Goal: Find specific page/section: Find specific page/section

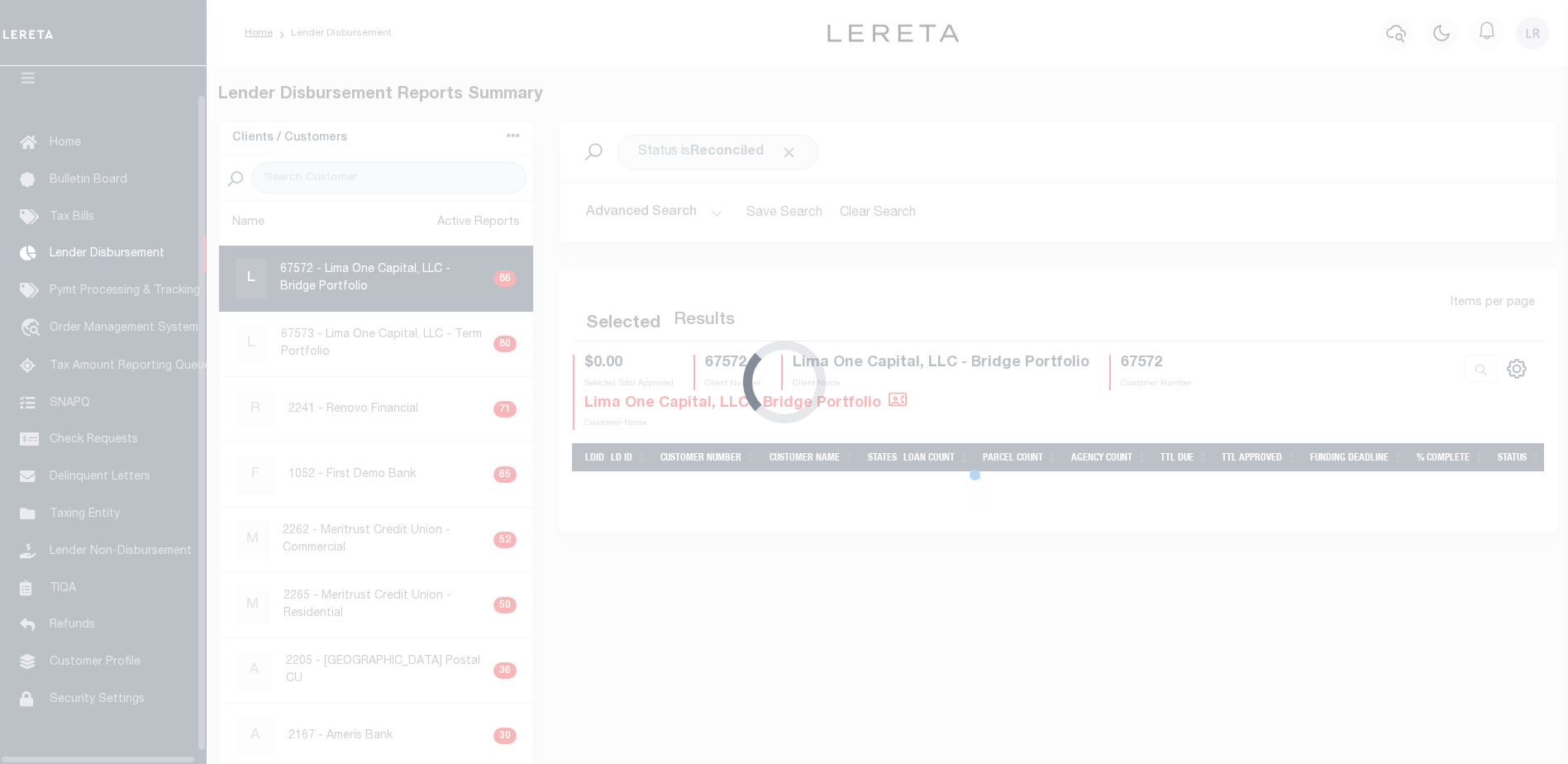
scroll to position [29, 0]
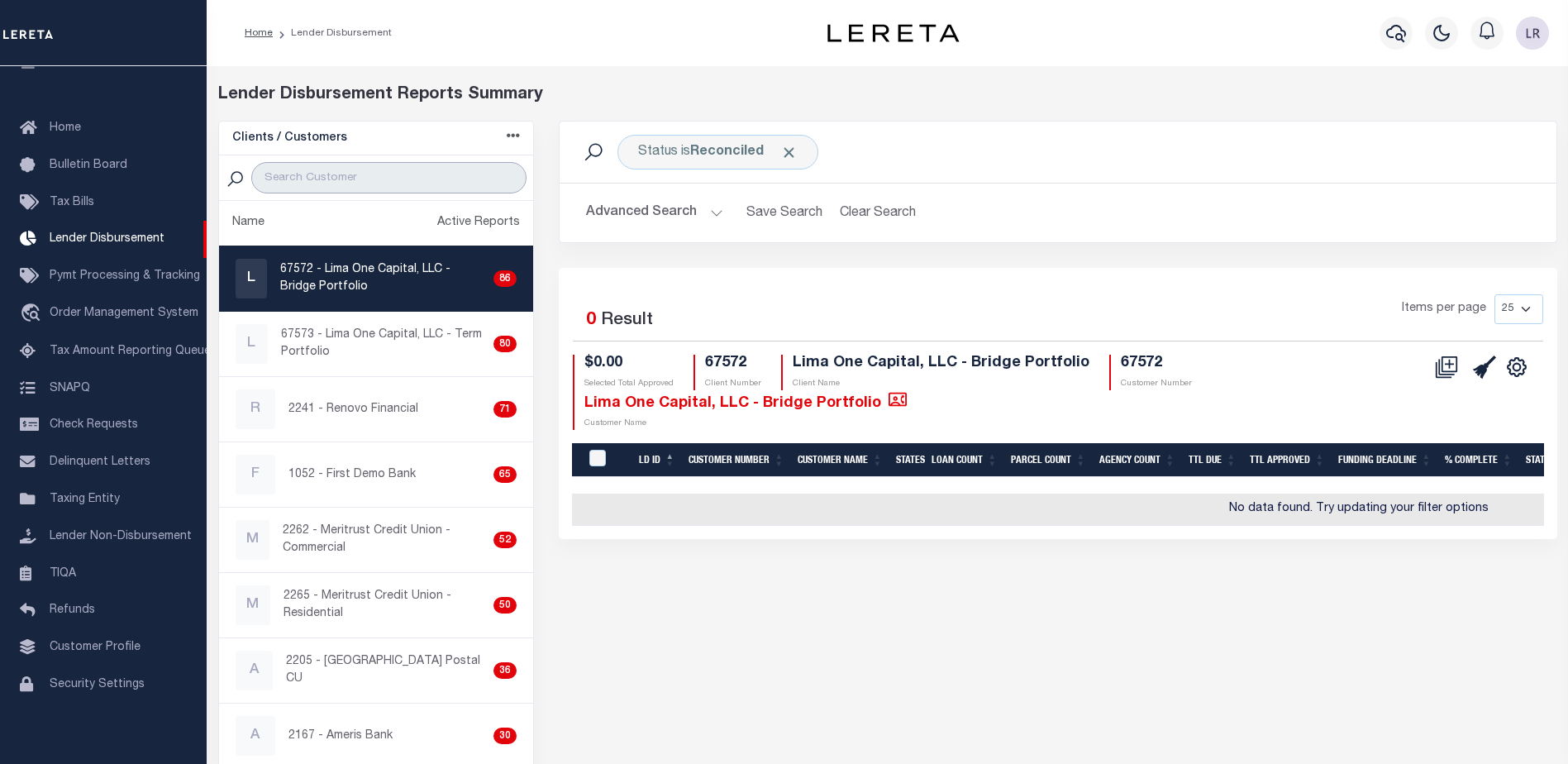
click at [419, 183] on input "search" at bounding box center [388, 177] width 275 height 31
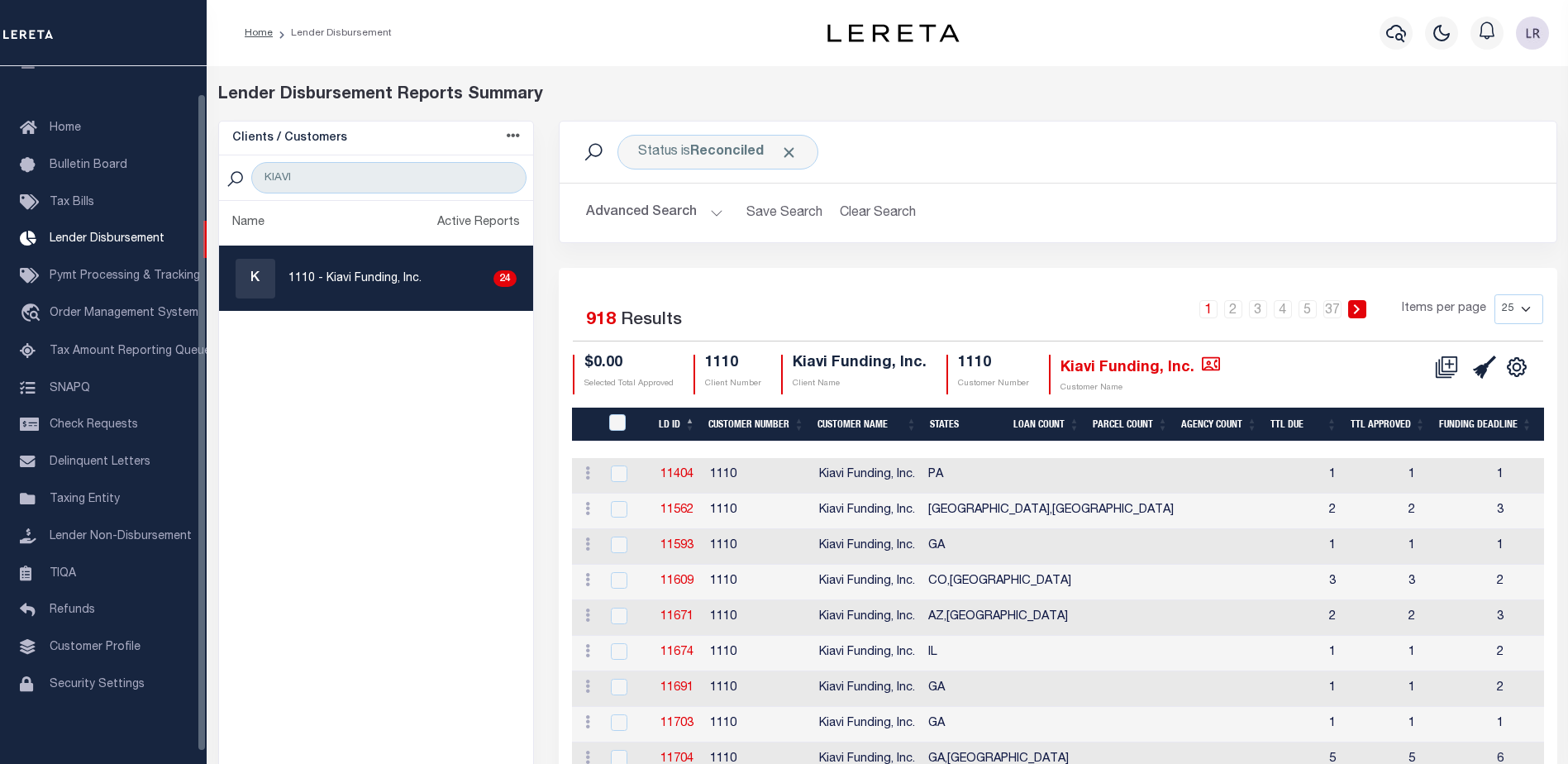
click at [696, 421] on th "LD ID" at bounding box center [677, 425] width 50 height 34
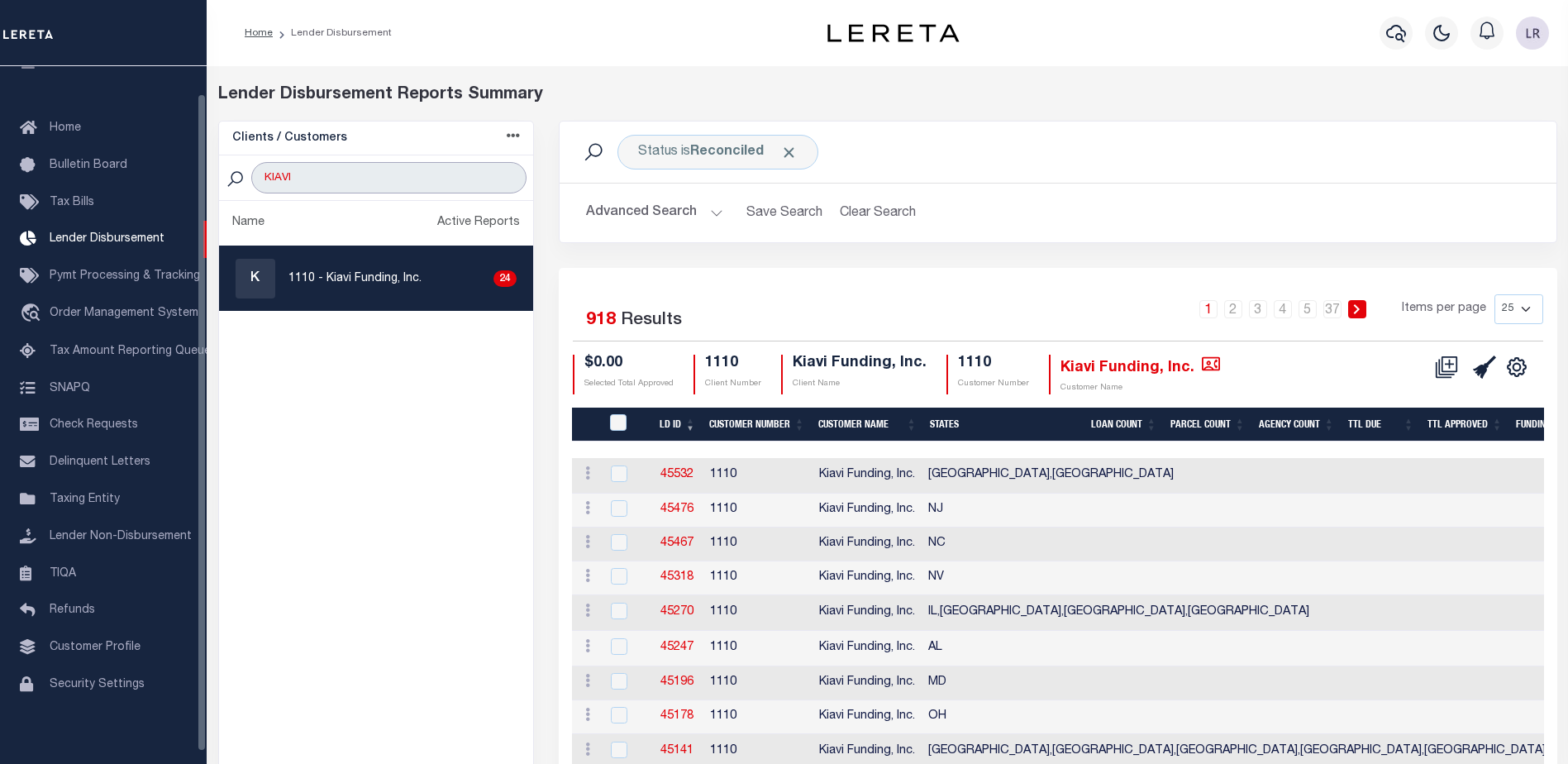
click at [378, 181] on input "KIAVI" at bounding box center [388, 177] width 275 height 31
drag, startPoint x: 383, startPoint y: 176, endPoint x: 189, endPoint y: 177, distance: 194.0
click at [189, 177] on div "Home Lender Disbursement" at bounding box center [784, 752] width 1568 height 1504
paste input "The Union Bank Company"
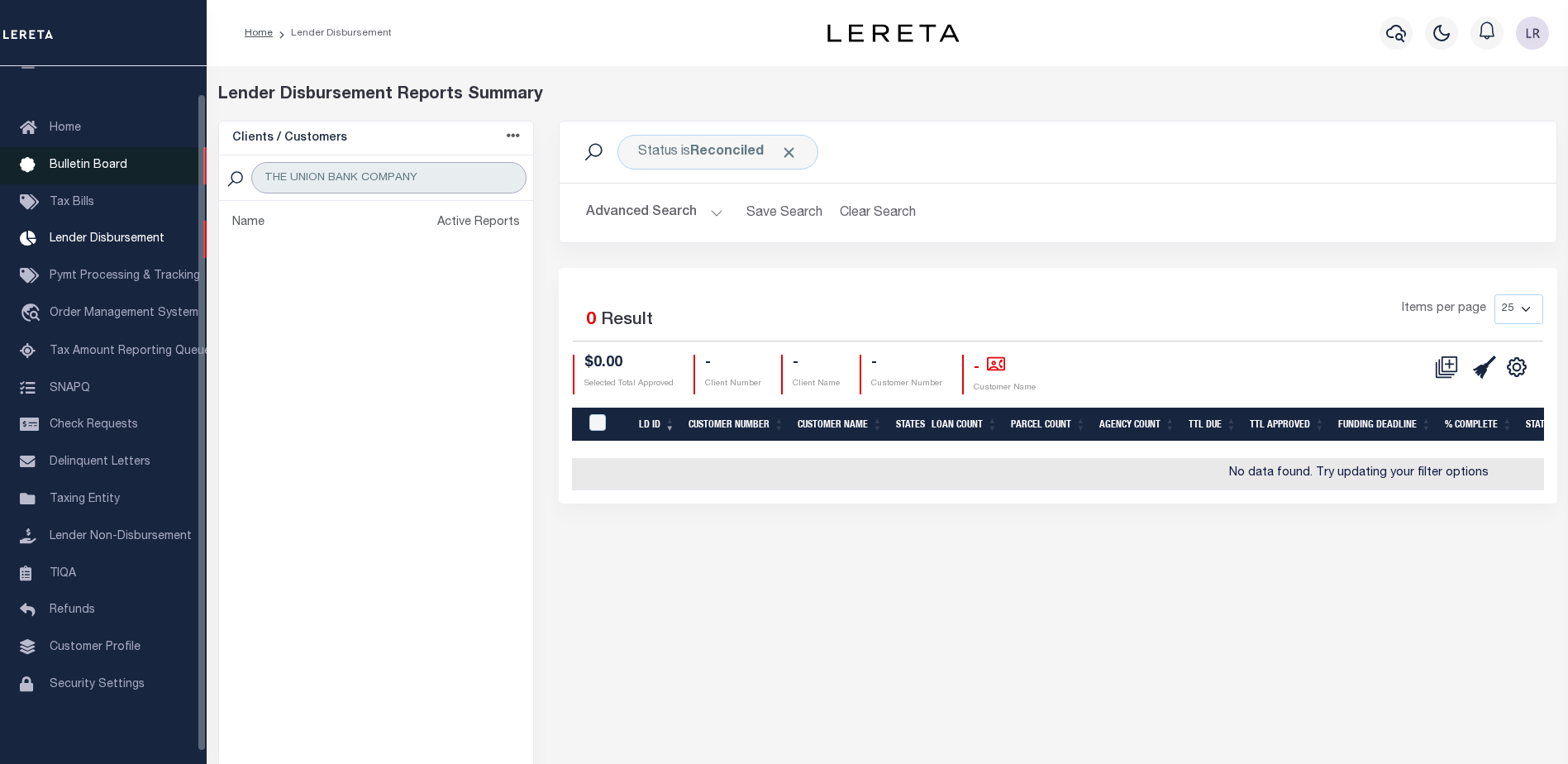
drag, startPoint x: 299, startPoint y: 170, endPoint x: 198, endPoint y: 167, distance: 101.0
click at [198, 167] on div "Home Lender Disbursement" at bounding box center [784, 450] width 1568 height 899
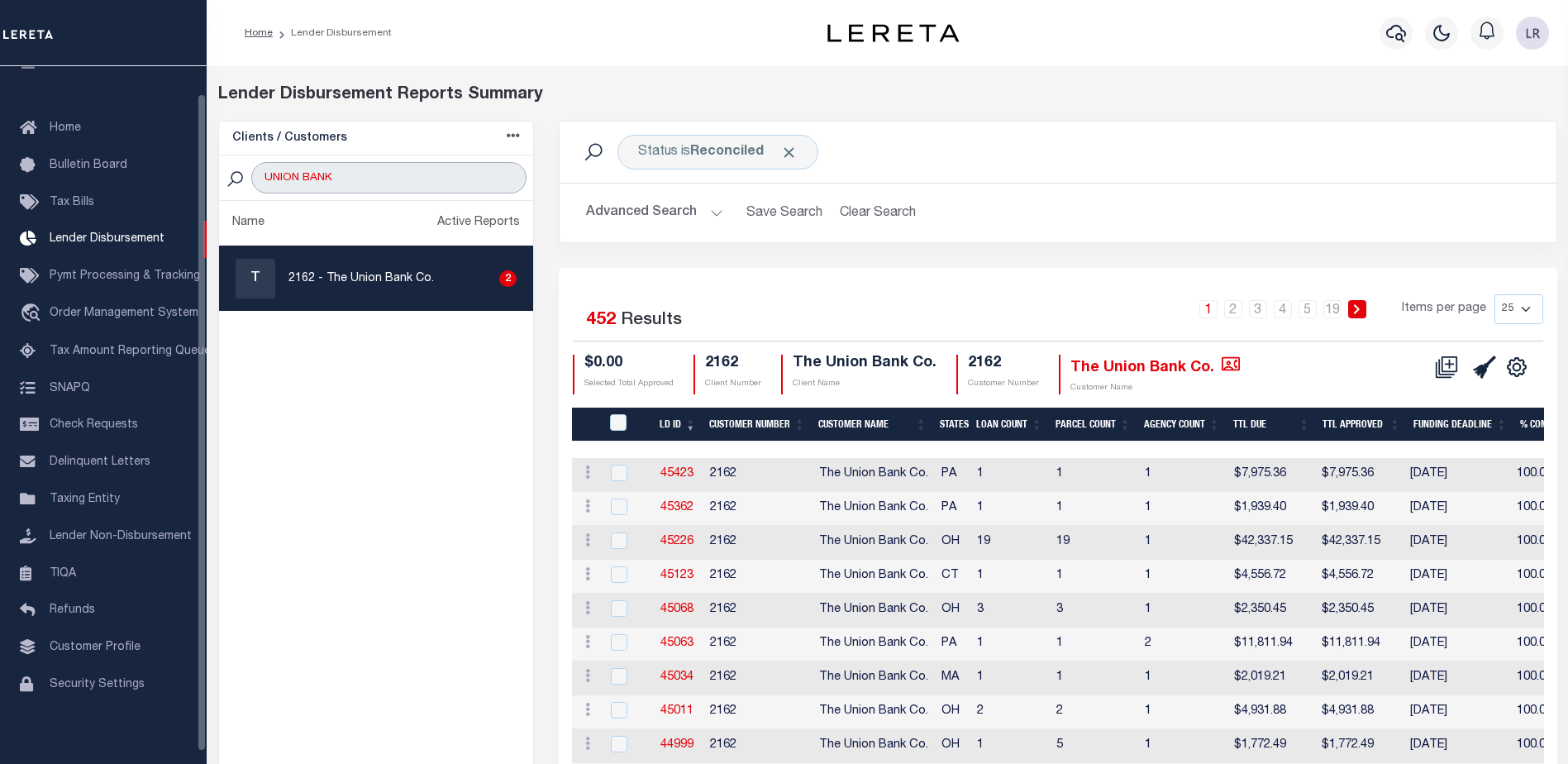
drag, startPoint x: 354, startPoint y: 170, endPoint x: 409, endPoint y: 182, distance: 56.3
click at [354, 171] on input "UNION BANK" at bounding box center [388, 177] width 275 height 31
drag, startPoint x: 404, startPoint y: 179, endPoint x: 84, endPoint y: 179, distance: 320.0
click at [84, 179] on div "Home Lender Disbursement" at bounding box center [784, 721] width 1568 height 1443
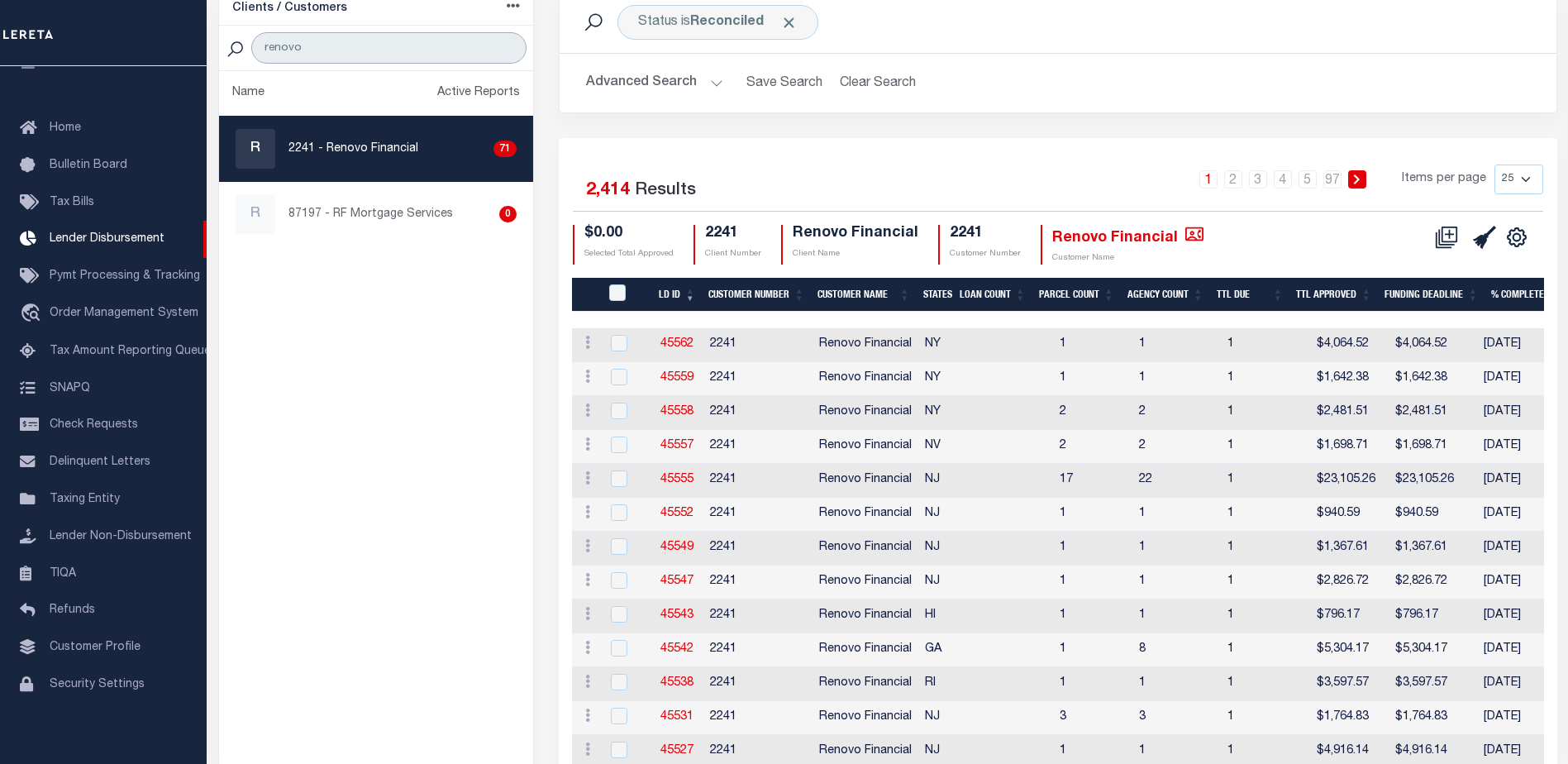
scroll to position [166, 0]
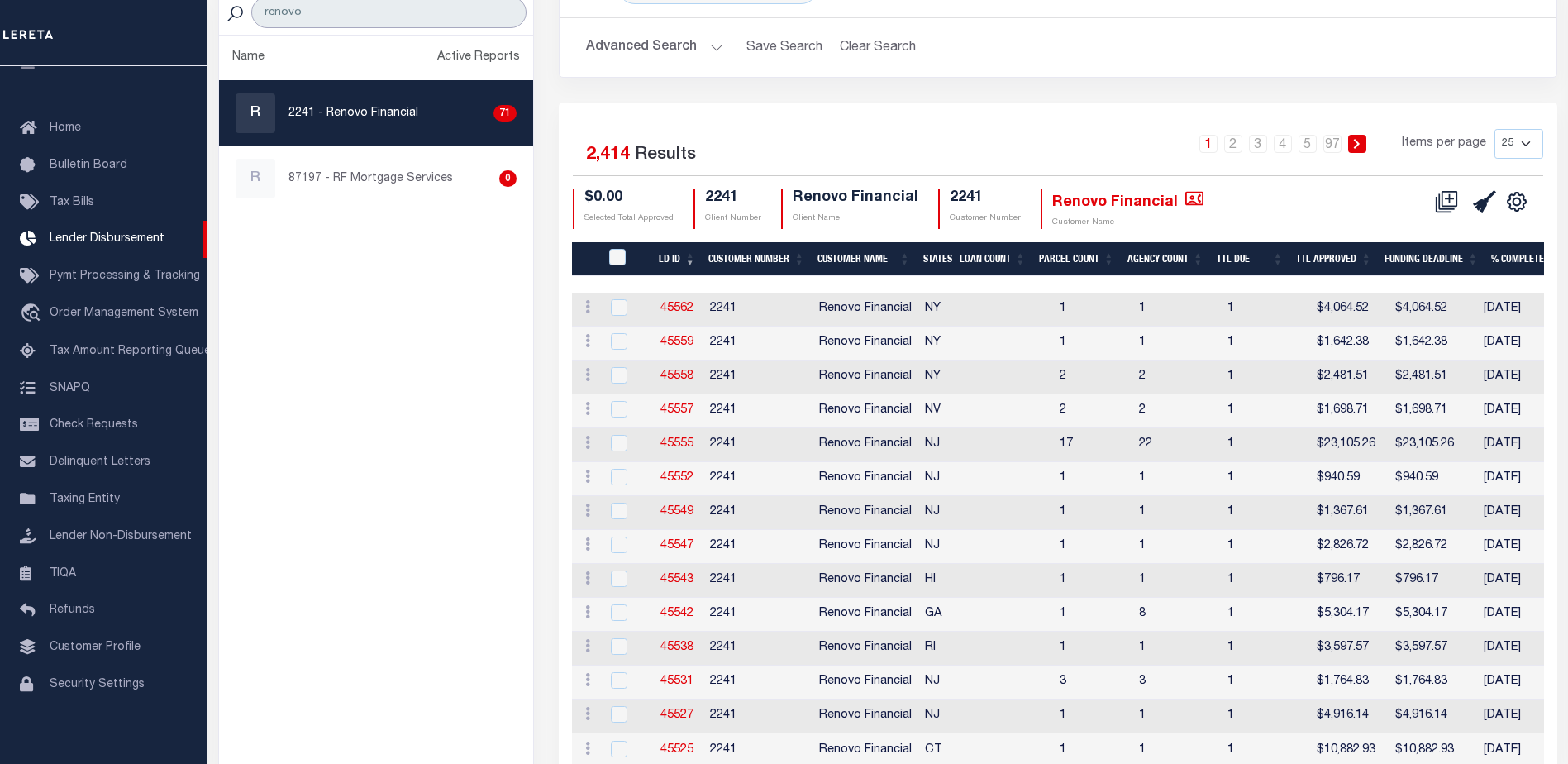
drag, startPoint x: 222, startPoint y: 20, endPoint x: 166, endPoint y: 20, distance: 56.0
click at [166, 20] on div "Home Lender Disbursement" at bounding box center [784, 537] width 1568 height 1406
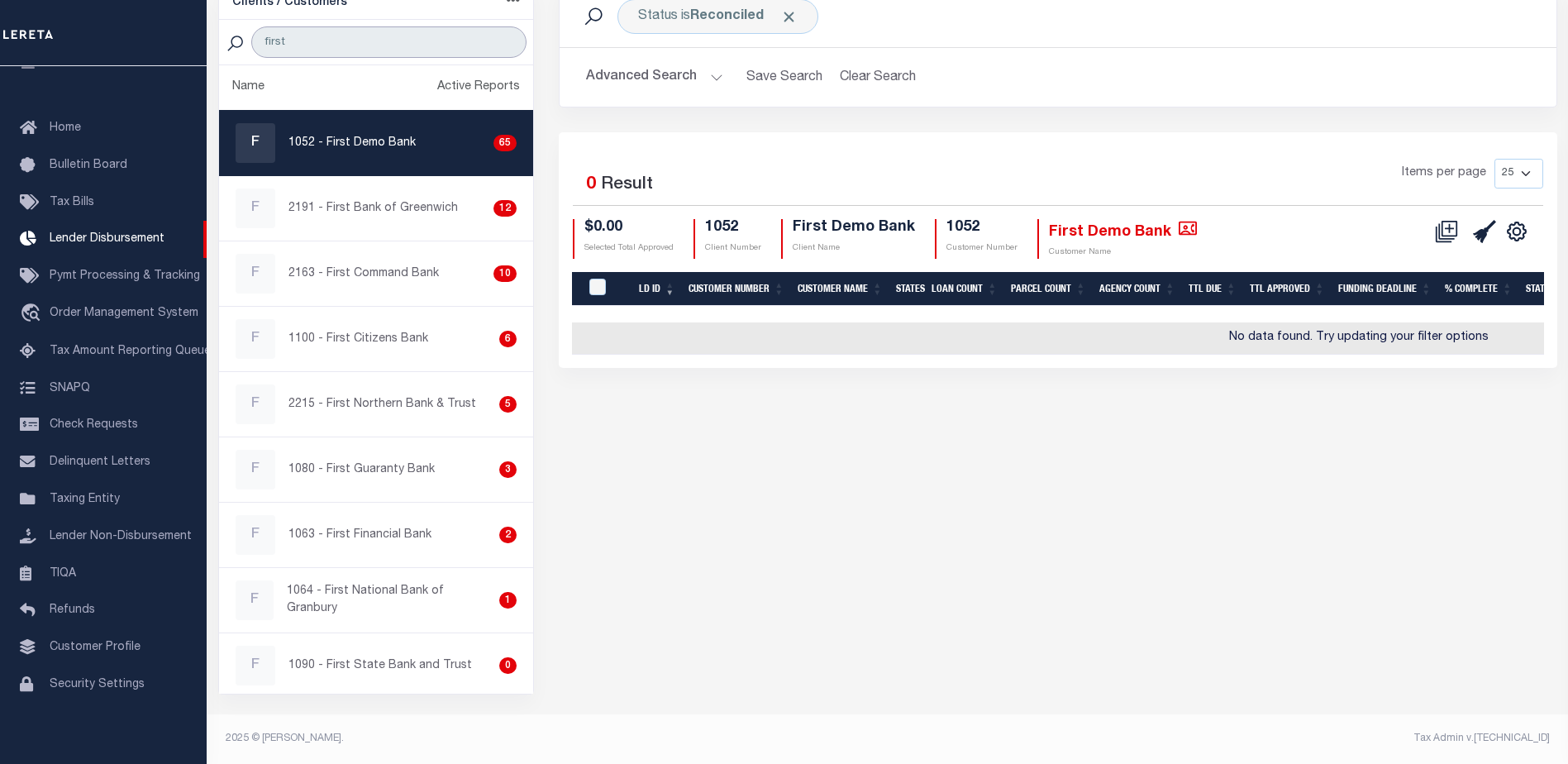
scroll to position [135, 0]
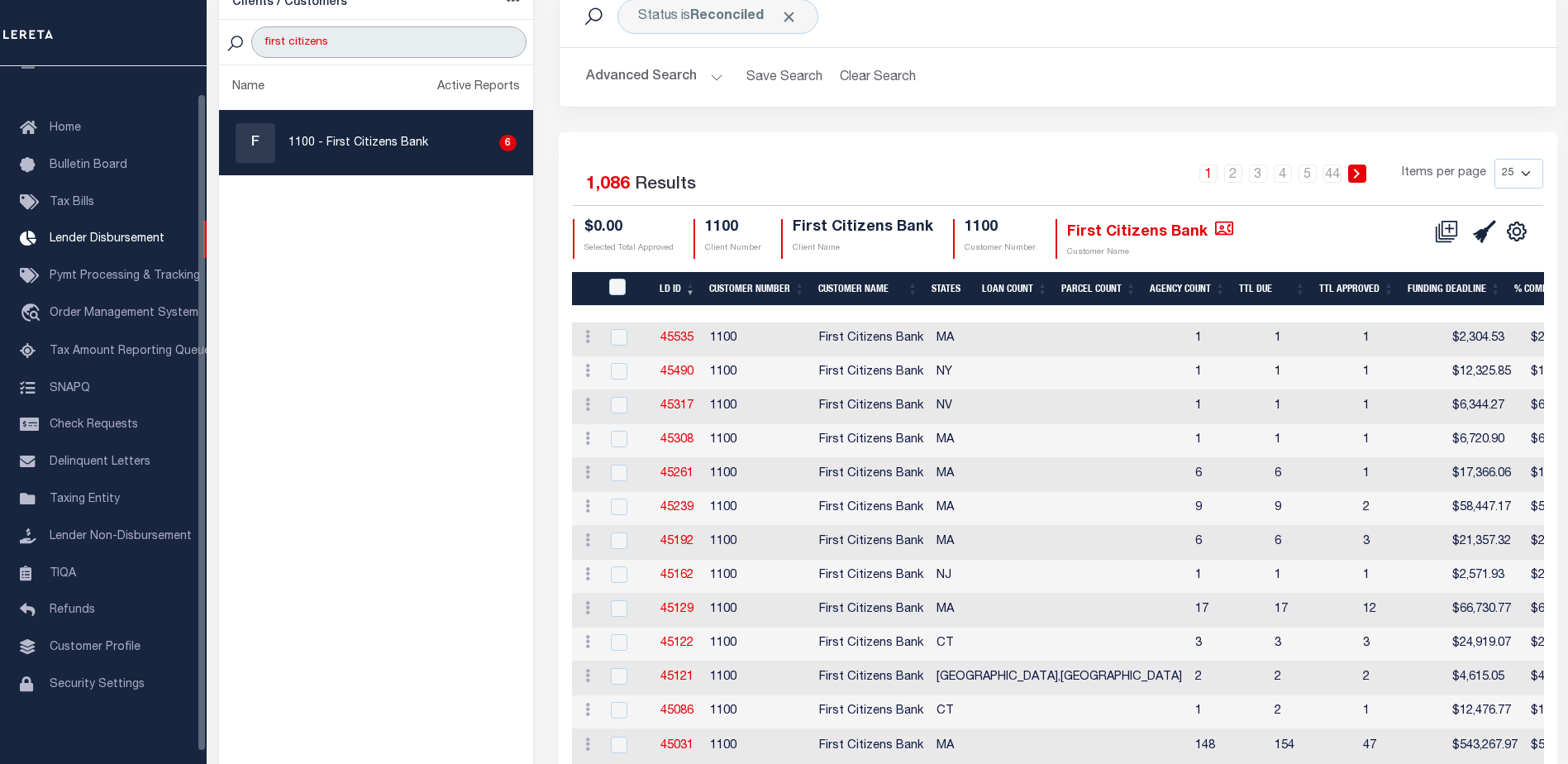
click at [354, 53] on input "first citizens" at bounding box center [388, 42] width 275 height 31
drag, startPoint x: 367, startPoint y: 42, endPoint x: 163, endPoint y: 40, distance: 204.0
click at [163, 40] on div "Home Lender Disbursement" at bounding box center [784, 573] width 1568 height 1418
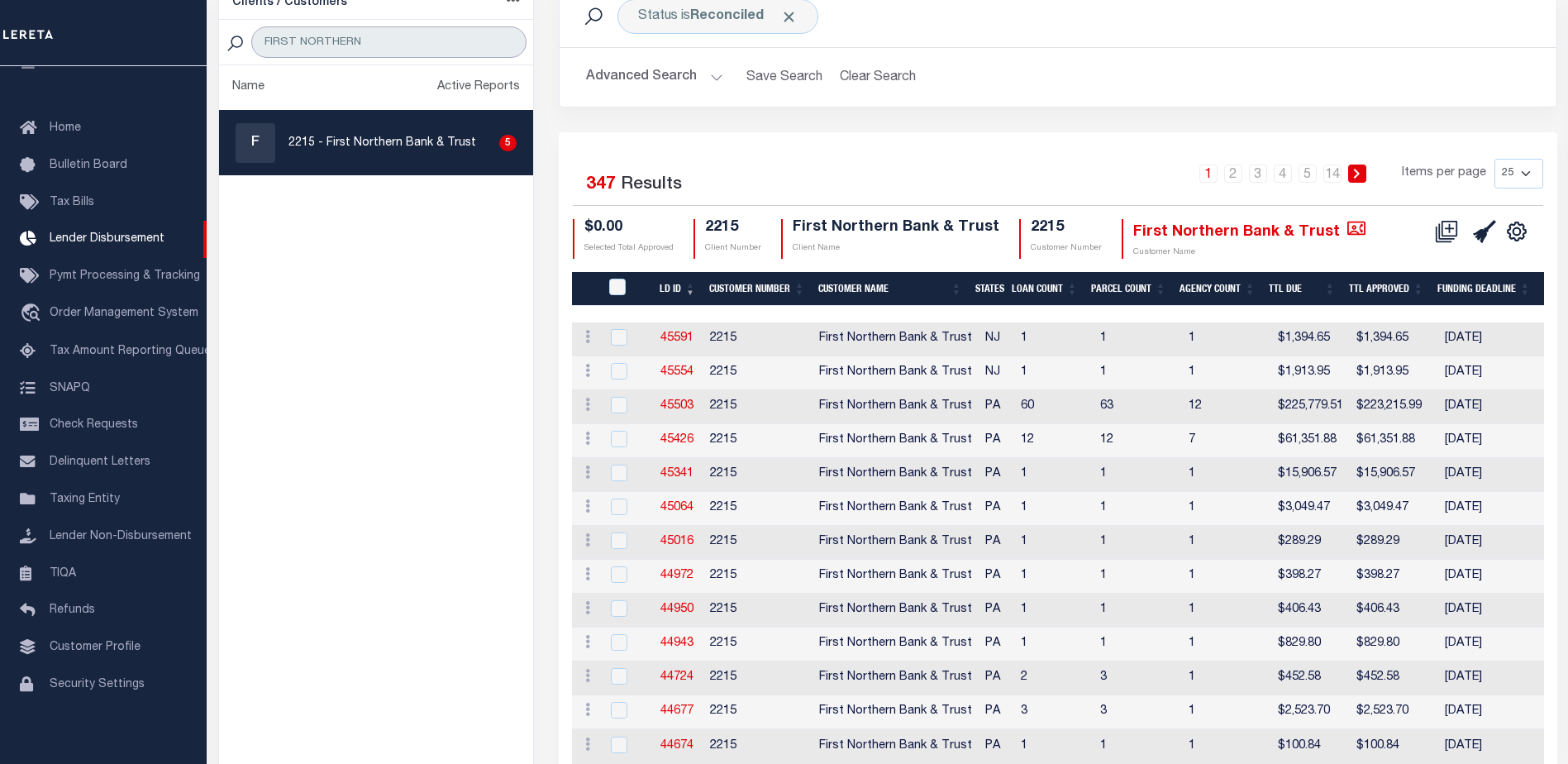
drag, startPoint x: 401, startPoint y: 54, endPoint x: 213, endPoint y: 31, distance: 189.4
click at [213, 31] on div "Clients / Customers Customers asc Customers desc Client asc Client desc Active …" at bounding box center [376, 630] width 342 height 1290
paste input "GLACIER BANK"
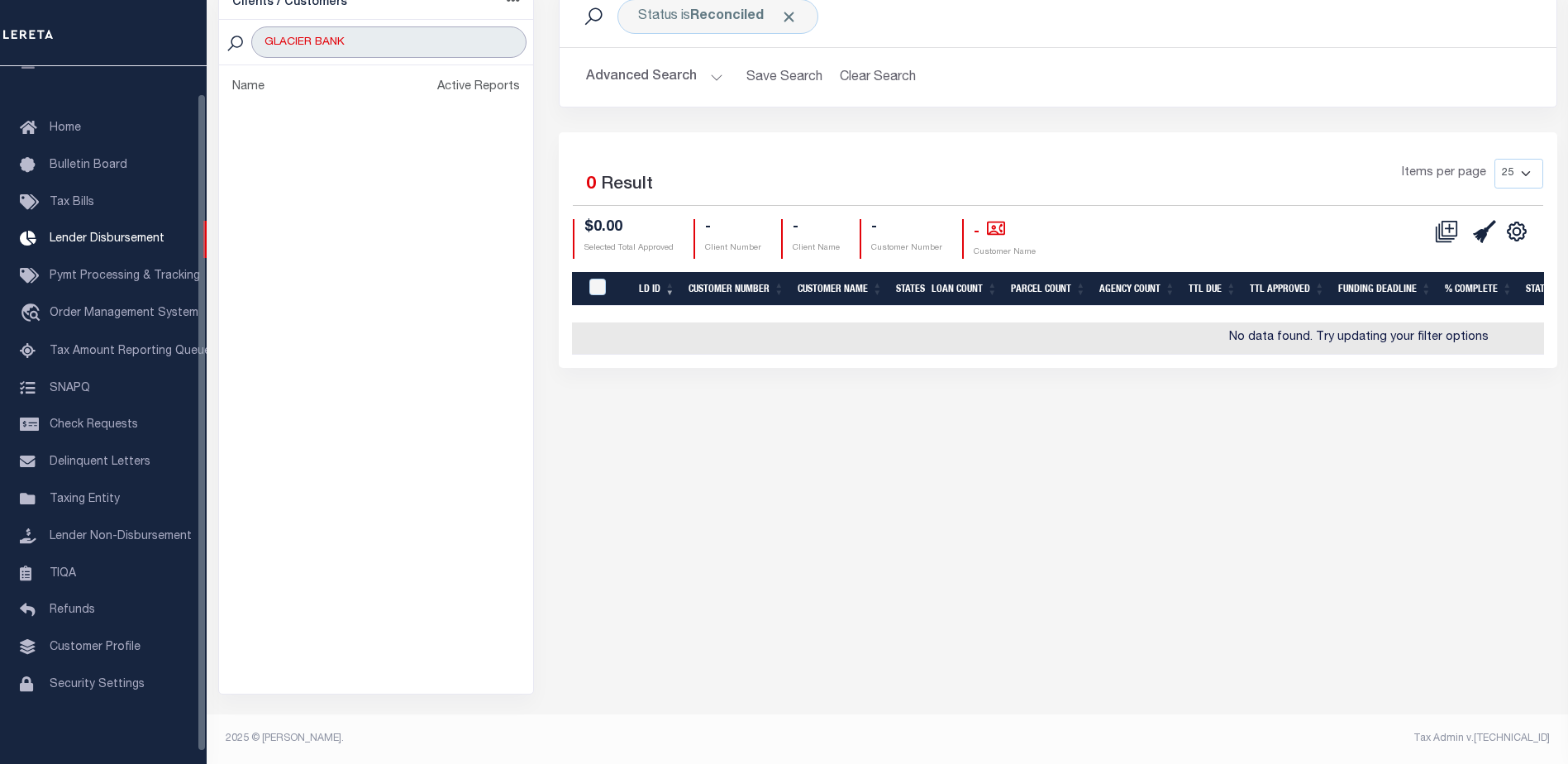
click at [358, 34] on input "GLACIER BANK" at bounding box center [388, 42] width 275 height 31
drag, startPoint x: 359, startPoint y: 44, endPoint x: 311, endPoint y: 46, distance: 48.0
click at [311, 46] on input "GLACIER BANK" at bounding box center [388, 42] width 275 height 31
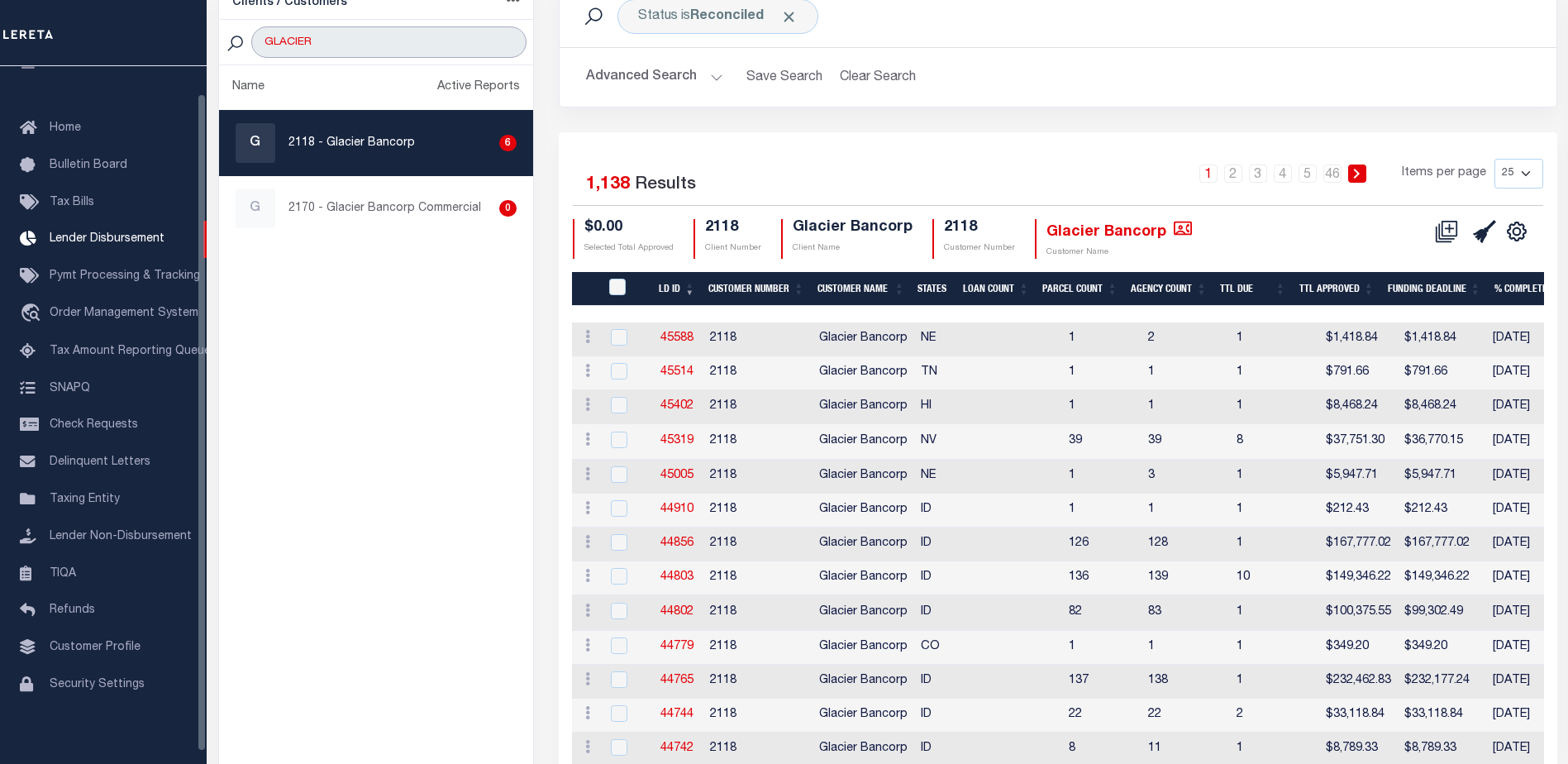
click at [356, 34] on input "GLACIER" at bounding box center [388, 42] width 275 height 31
drag, startPoint x: 288, startPoint y: 42, endPoint x: 190, endPoint y: 43, distance: 98.0
click at [190, 43] on div "Home Lender Disbursement" at bounding box center [784, 586] width 1568 height 1443
paste input "WEST SHORE BANK"
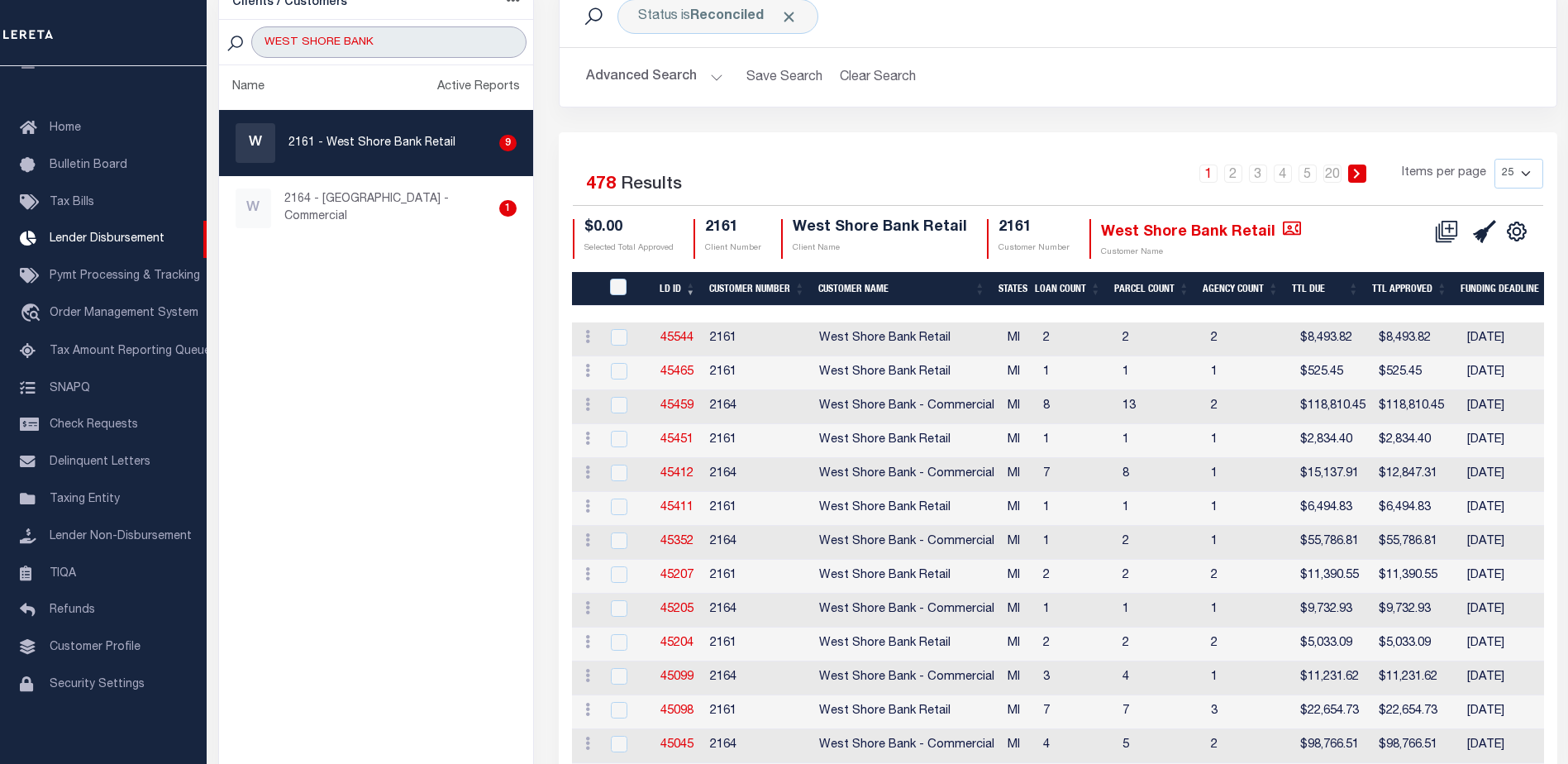
click at [379, 51] on input "WEST SHORE BANK" at bounding box center [388, 42] width 275 height 31
drag, startPoint x: 390, startPoint y: 45, endPoint x: 137, endPoint y: 37, distance: 253.1
click at [137, 37] on div "Home Lender Disbursement" at bounding box center [784, 561] width 1568 height 1394
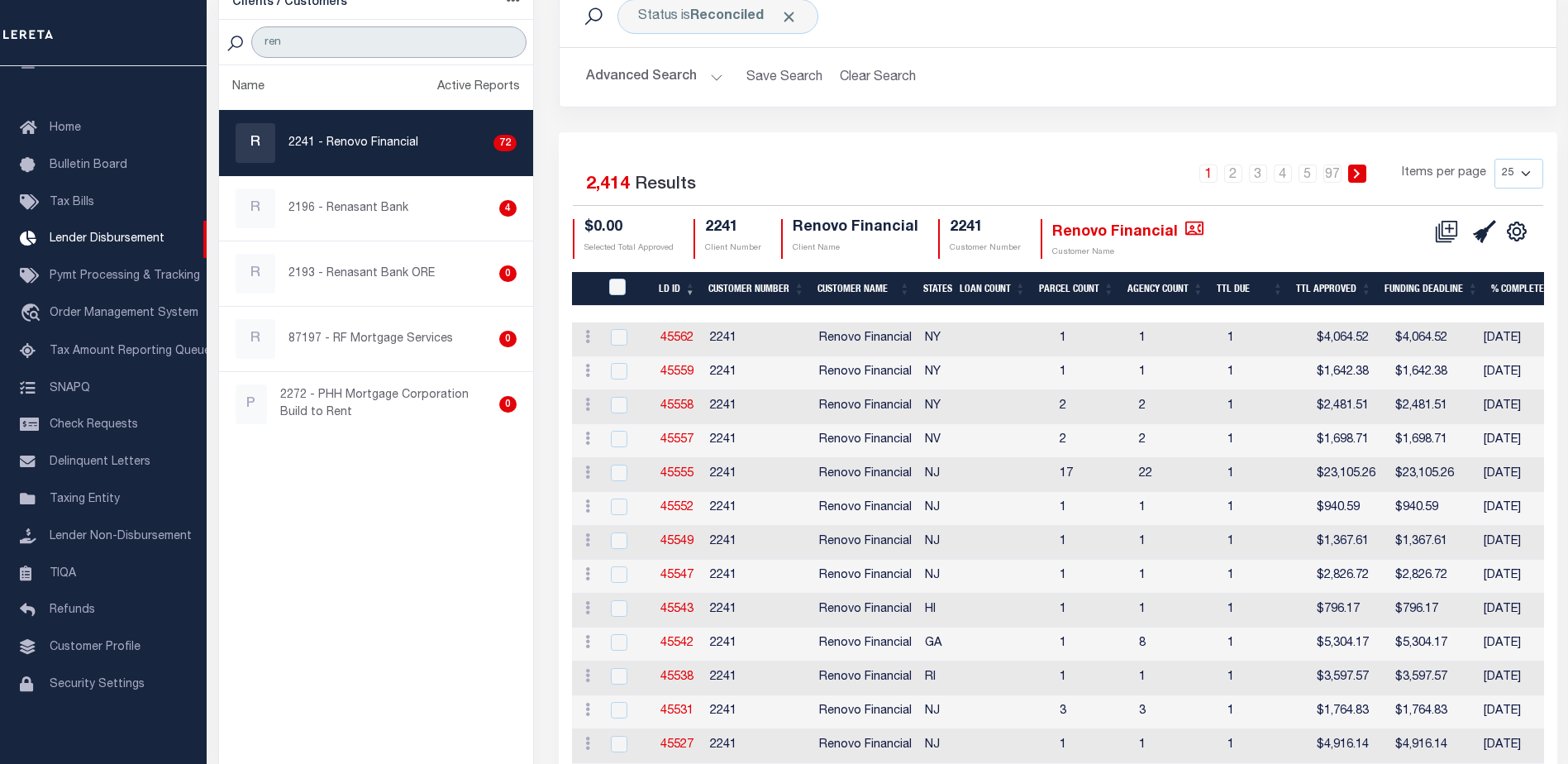
type input "ren"
